Goal: Task Accomplishment & Management: Complete application form

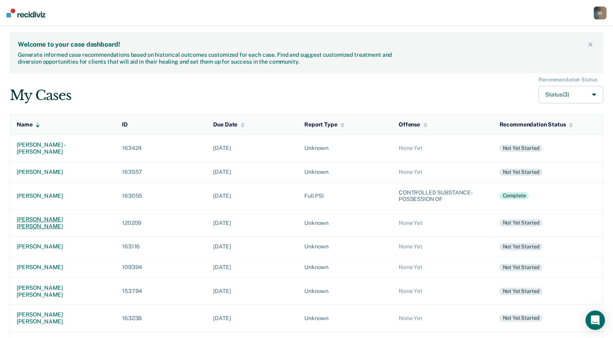
click at [64, 216] on td "[PERSON_NAME] [PERSON_NAME]" at bounding box center [63, 222] width 106 height 27
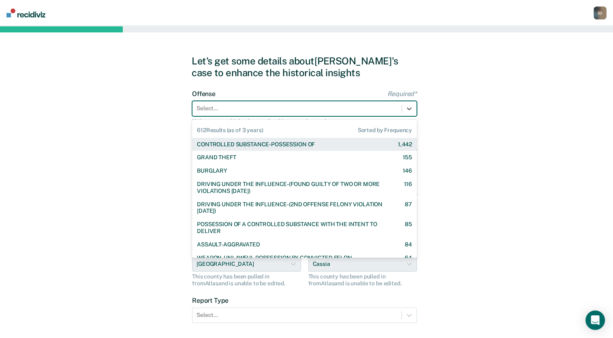
click at [335, 106] on div at bounding box center [296, 108] width 201 height 9
click at [289, 141] on div "CONTROLLED SUBSTANCE-POSSESSION OF" at bounding box center [256, 144] width 118 height 7
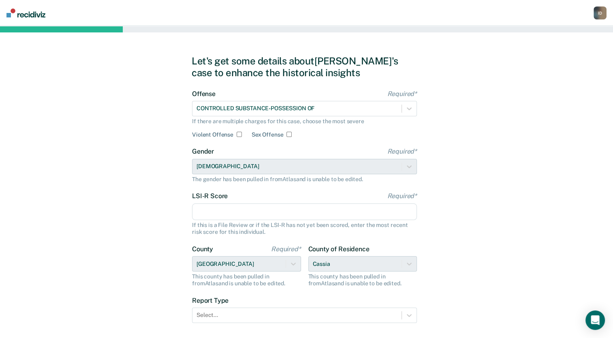
click at [215, 210] on input "LSI-R Score Required*" at bounding box center [304, 211] width 225 height 17
type input "19"
click at [131, 243] on div "Let's get some details about [PERSON_NAME]'s case to enhance the historical ins…" at bounding box center [306, 208] width 613 height 365
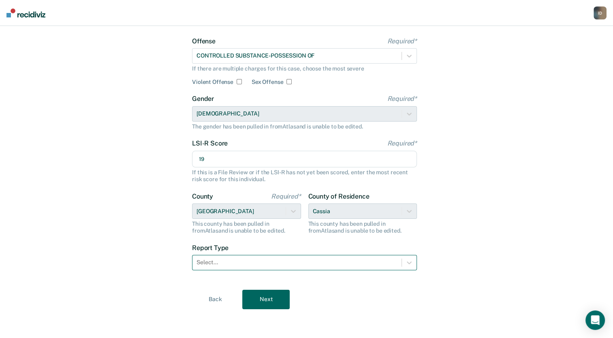
click at [212, 256] on div "Select..." at bounding box center [296, 262] width 209 height 12
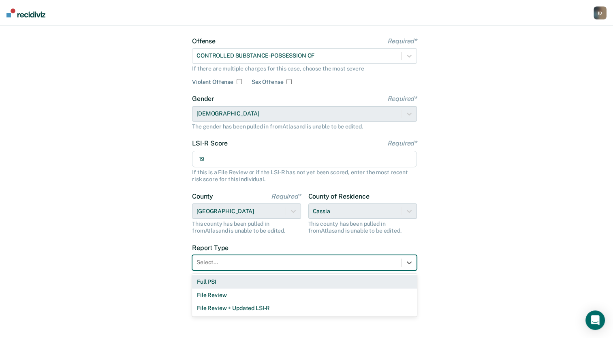
click at [210, 283] on div "Full PSI" at bounding box center [304, 281] width 225 height 13
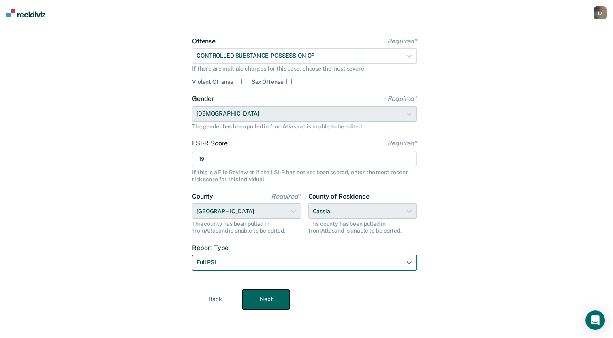
click at [273, 300] on button "Next" at bounding box center [265, 299] width 47 height 19
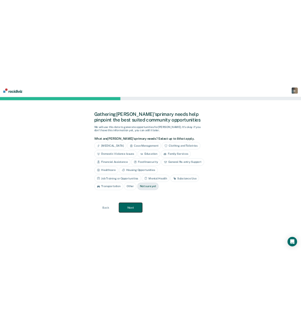
scroll to position [0, 0]
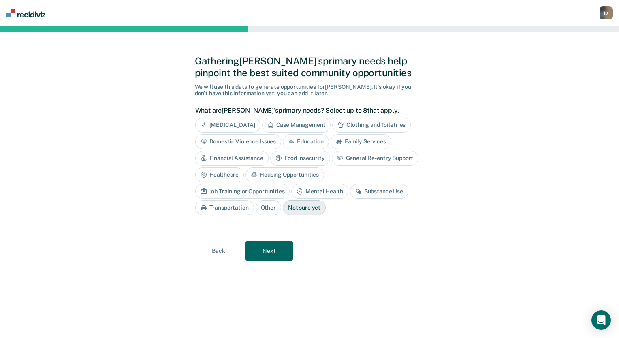
click at [350, 196] on div "Substance Use" at bounding box center [379, 191] width 58 height 15
click at [261, 252] on button "Next" at bounding box center [268, 250] width 47 height 19
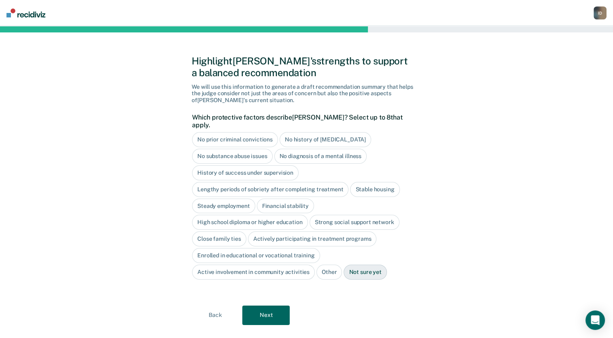
click at [178, 185] on div "Highlight [PERSON_NAME]'s strengths to support a balanced recommendation We wil…" at bounding box center [306, 190] width 613 height 328
click at [219, 165] on div "History of success under supervision" at bounding box center [245, 172] width 106 height 15
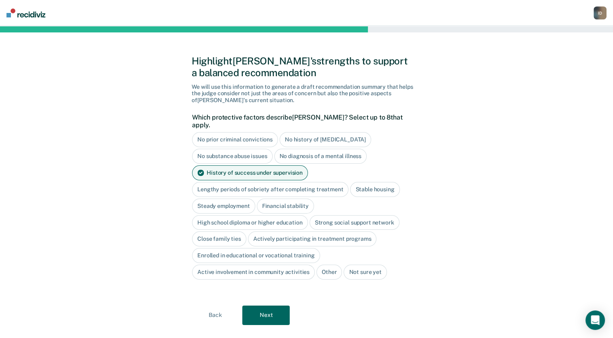
click at [233, 182] on div "Lengthy periods of sobriety after completing treatment" at bounding box center [270, 189] width 156 height 15
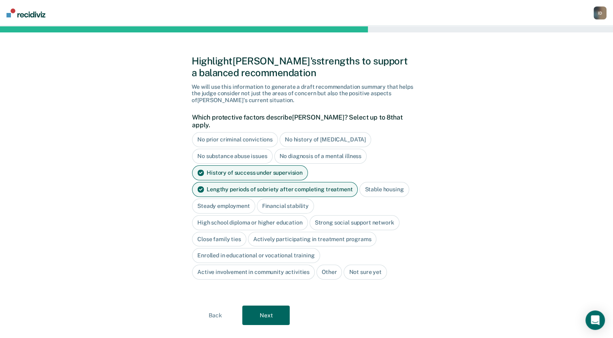
click at [382, 184] on div "Stable housing" at bounding box center [383, 189] width 49 height 15
click at [277, 183] on div "Lengthy periods of sobriety after completing treatment" at bounding box center [275, 189] width 166 height 15
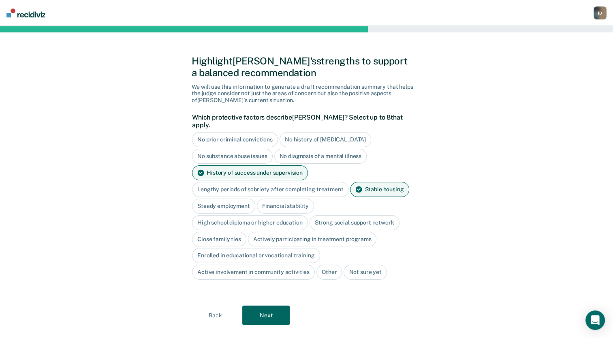
click at [236, 203] on div "Steady employment" at bounding box center [223, 205] width 63 height 15
click at [243, 199] on div "Steady employment" at bounding box center [228, 205] width 72 height 15
click at [269, 198] on div "Financial stability" at bounding box center [285, 205] width 57 height 15
click at [330, 218] on div "Strong social support network" at bounding box center [354, 222] width 90 height 15
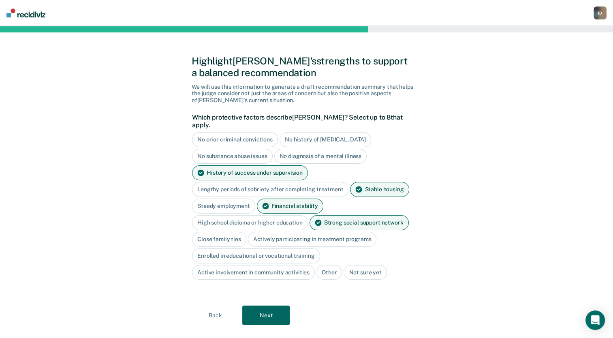
click at [265, 265] on div "Active involvement in community activities" at bounding box center [253, 272] width 123 height 15
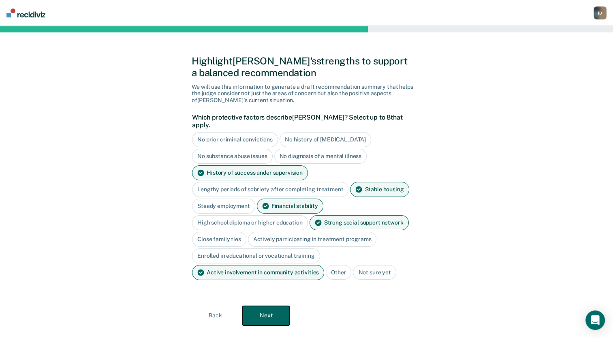
click at [260, 311] on button "Next" at bounding box center [265, 315] width 47 height 19
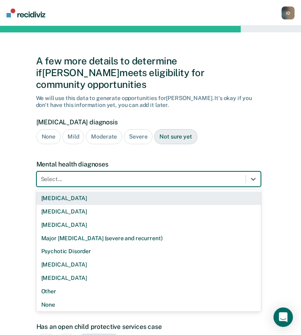
click at [170, 175] on div at bounding box center [141, 179] width 201 height 9
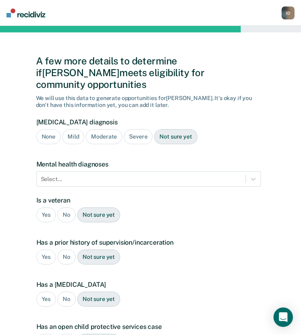
click at [179, 141] on form "[MEDICAL_DATA] diagnosis None Mild Moderate Severe Not sure yet Mental health d…" at bounding box center [148, 262] width 225 height 289
click at [116, 129] on div "Moderate" at bounding box center [104, 136] width 36 height 15
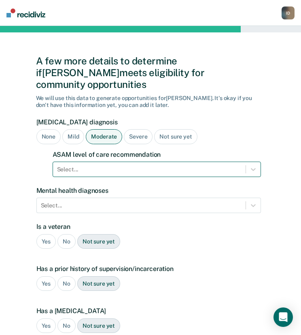
click at [104, 165] on div "Select..." at bounding box center [157, 169] width 209 height 15
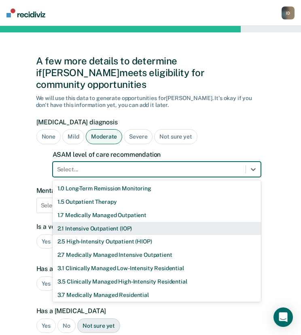
click at [94, 222] on div "2.1 Intensive Outpatient (IOP)" at bounding box center [157, 228] width 209 height 13
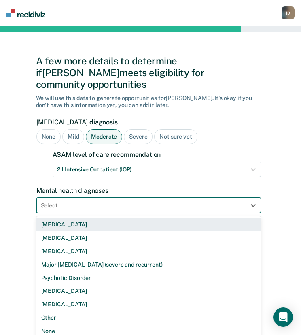
click at [108, 201] on div at bounding box center [141, 205] width 201 height 9
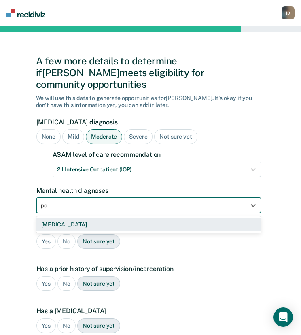
type input "p"
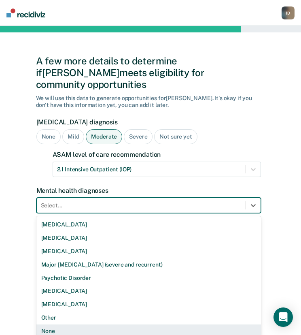
click at [71, 324] on div "None" at bounding box center [148, 330] width 225 height 13
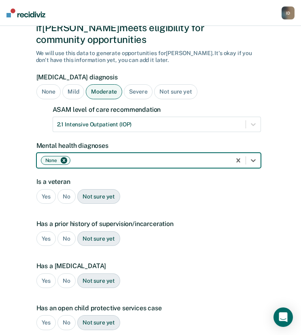
scroll to position [45, 0]
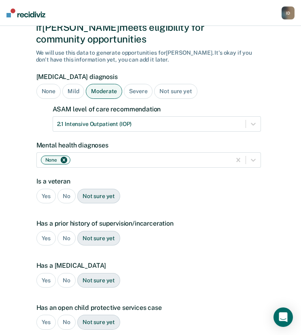
click at [72, 189] on div "No" at bounding box center [66, 196] width 18 height 15
click at [51, 231] on div "Yes" at bounding box center [46, 238] width 20 height 15
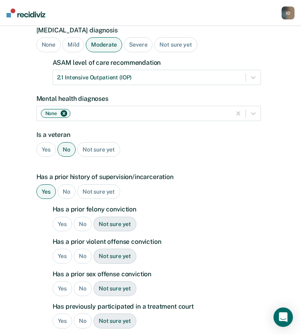
scroll to position [92, 0]
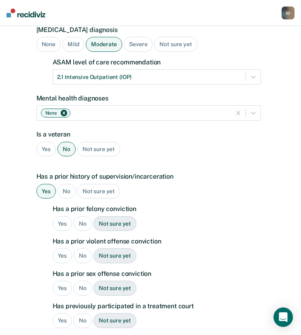
click at [63, 216] on div "Yes" at bounding box center [63, 223] width 20 height 15
click at [58, 248] on div "Yes" at bounding box center [63, 255] width 20 height 15
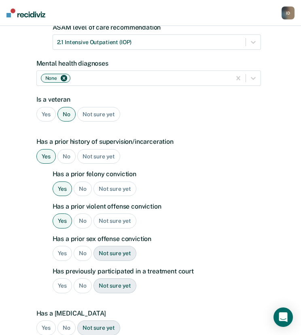
scroll to position [129, 0]
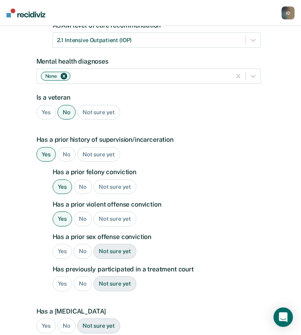
click at [79, 244] on div "No" at bounding box center [83, 251] width 18 height 15
click at [66, 276] on div "Yes" at bounding box center [63, 283] width 20 height 15
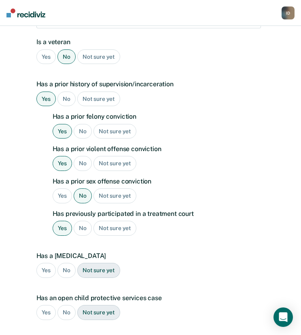
scroll to position [185, 0]
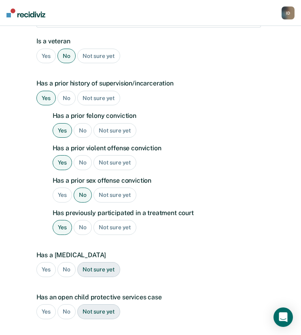
click at [66, 262] on div "No" at bounding box center [66, 269] width 18 height 15
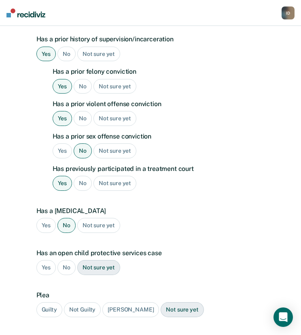
scroll to position [235, 0]
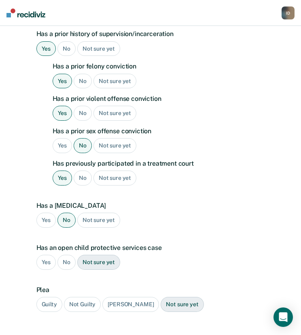
click at [68, 255] on div "No" at bounding box center [66, 262] width 18 height 15
click at [55, 297] on div "Guilty" at bounding box center [49, 304] width 26 height 15
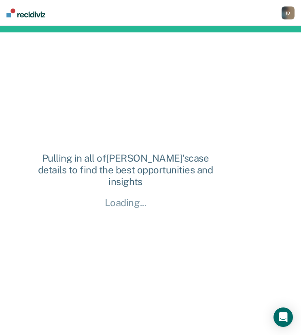
scroll to position [0, 0]
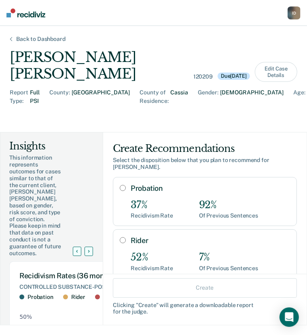
click at [120, 185] on input "Probation" at bounding box center [123, 188] width 6 height 6
radio input "true"
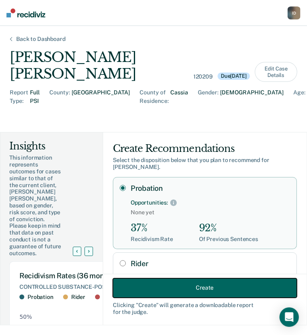
click at [170, 289] on button "Create" at bounding box center [205, 287] width 184 height 19
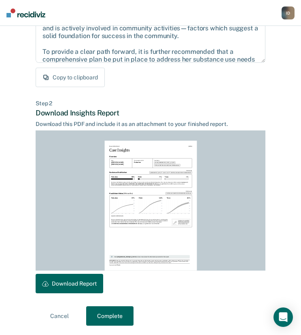
scroll to position [126, 0]
click at [83, 279] on button "Download Report" at bounding box center [70, 283] width 68 height 19
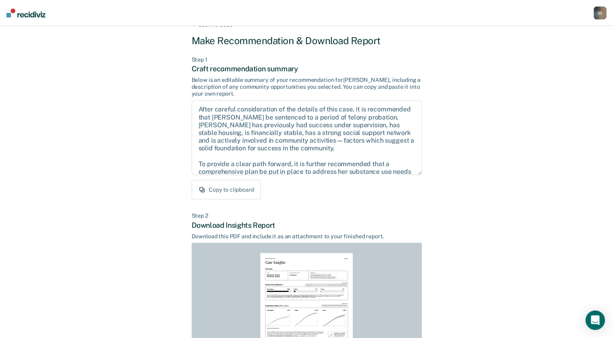
scroll to position [123, 0]
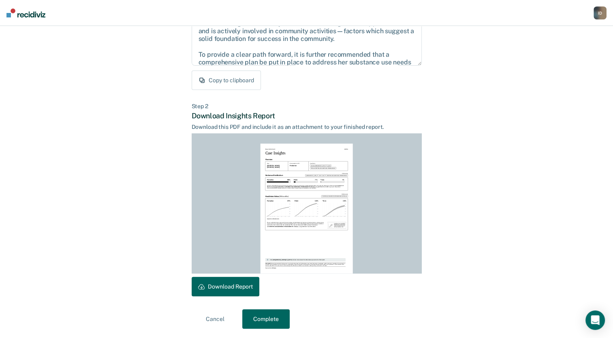
click at [272, 307] on div "Back to Case Make Recommendation & Download Report Step 1 Craft recommendation …" at bounding box center [307, 120] width 230 height 416
click at [271, 322] on button "Complete" at bounding box center [265, 318] width 47 height 19
